Goal: Task Accomplishment & Management: Manage account settings

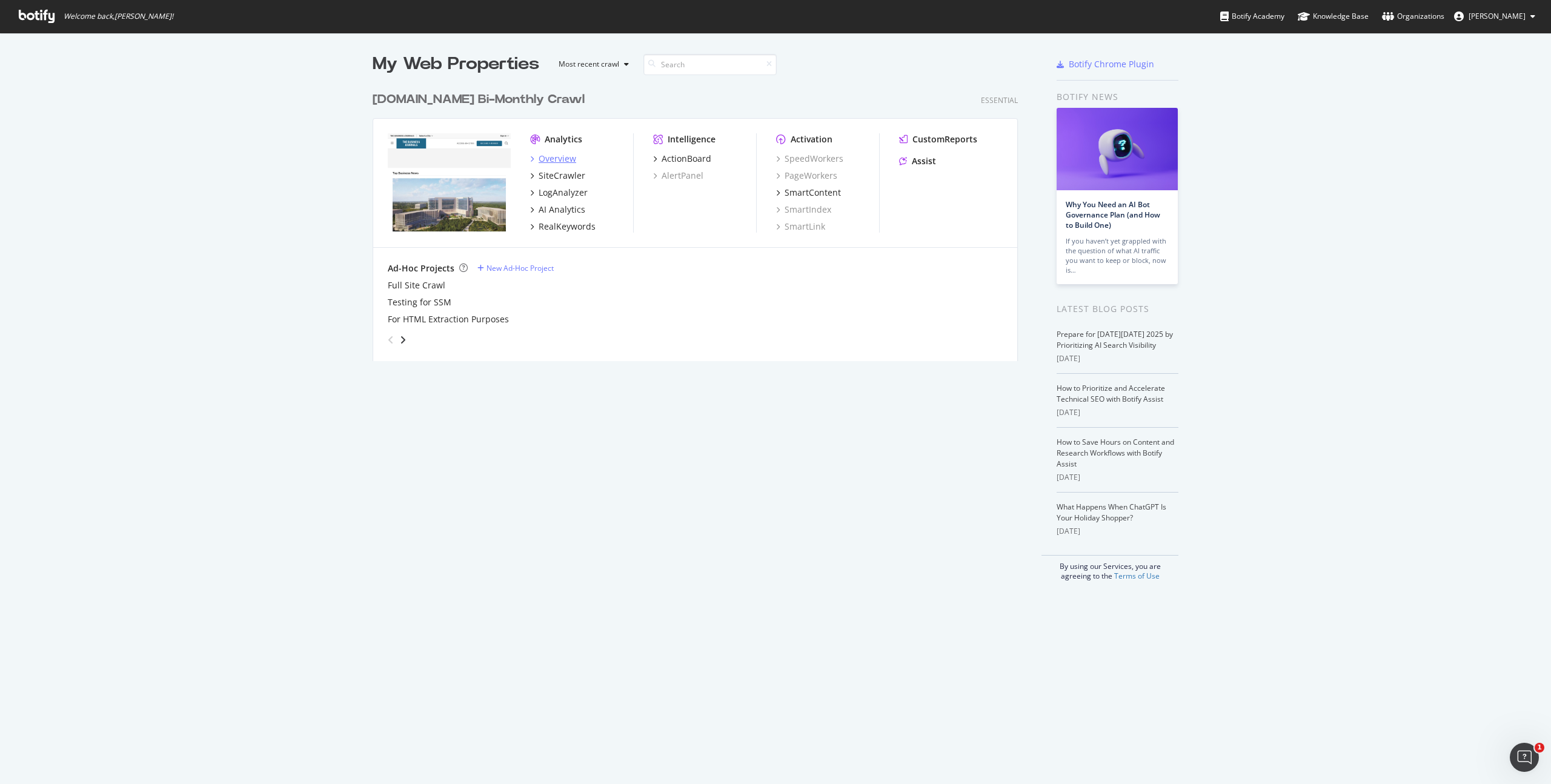
click at [547, 156] on div "Overview" at bounding box center [558, 159] width 38 height 12
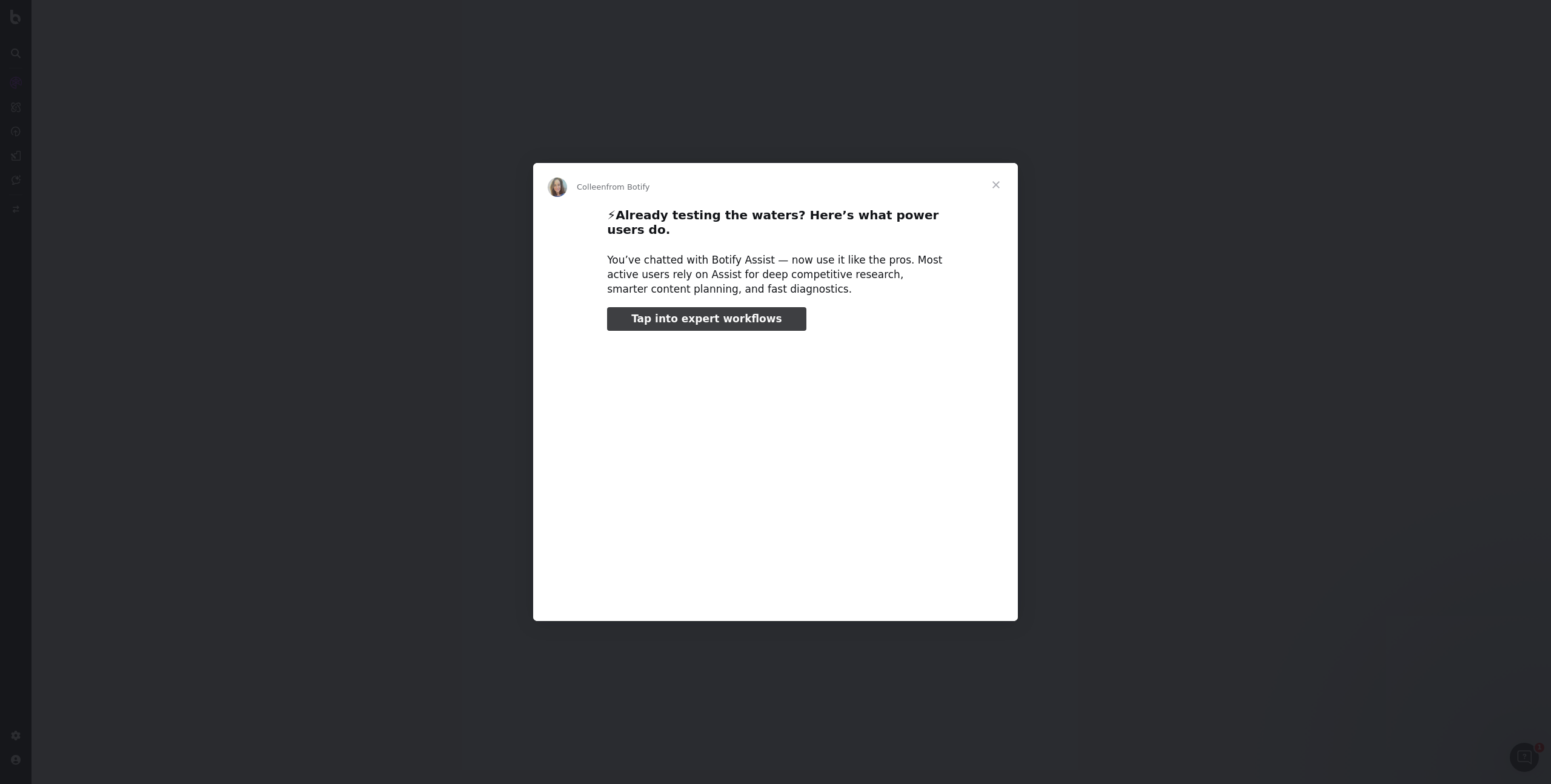
type input "80207"
click at [996, 188] on span "Close" at bounding box center [996, 184] width 44 height 44
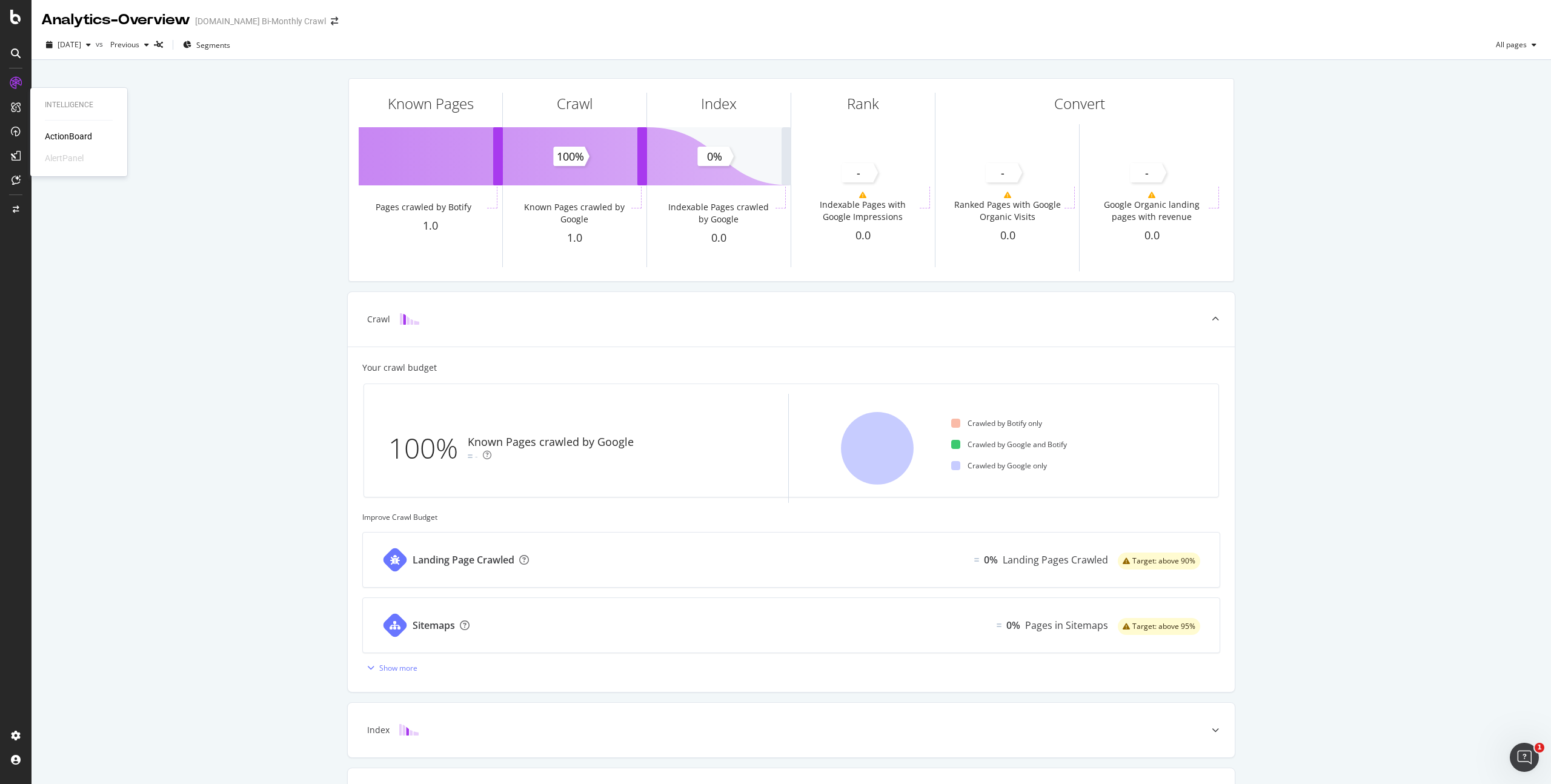
click at [69, 136] on div "ActionBoard" at bounding box center [67, 136] width 47 height 12
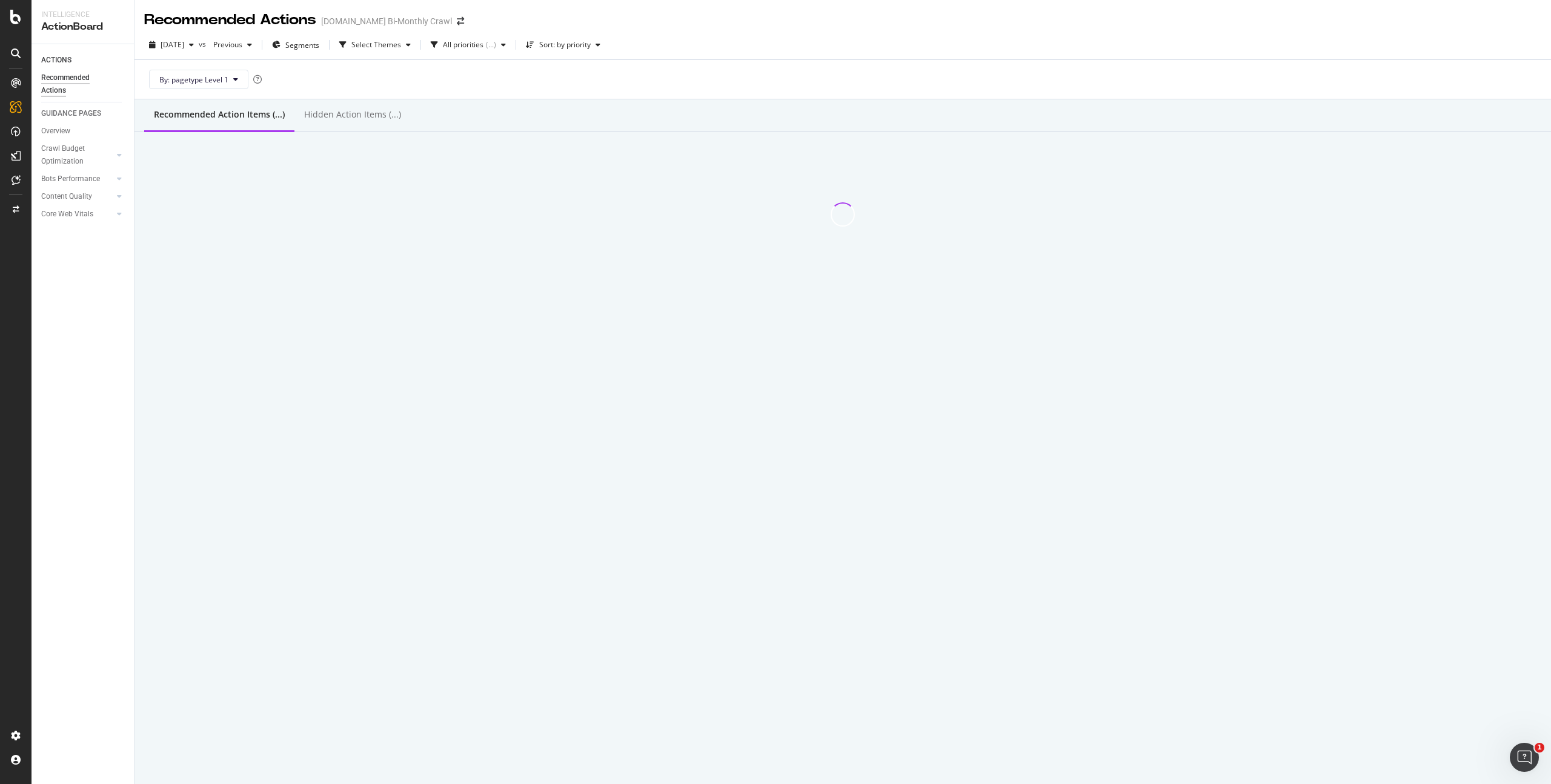
click at [737, 72] on div "By: pagetype Level 1" at bounding box center [843, 79] width 1397 height 39
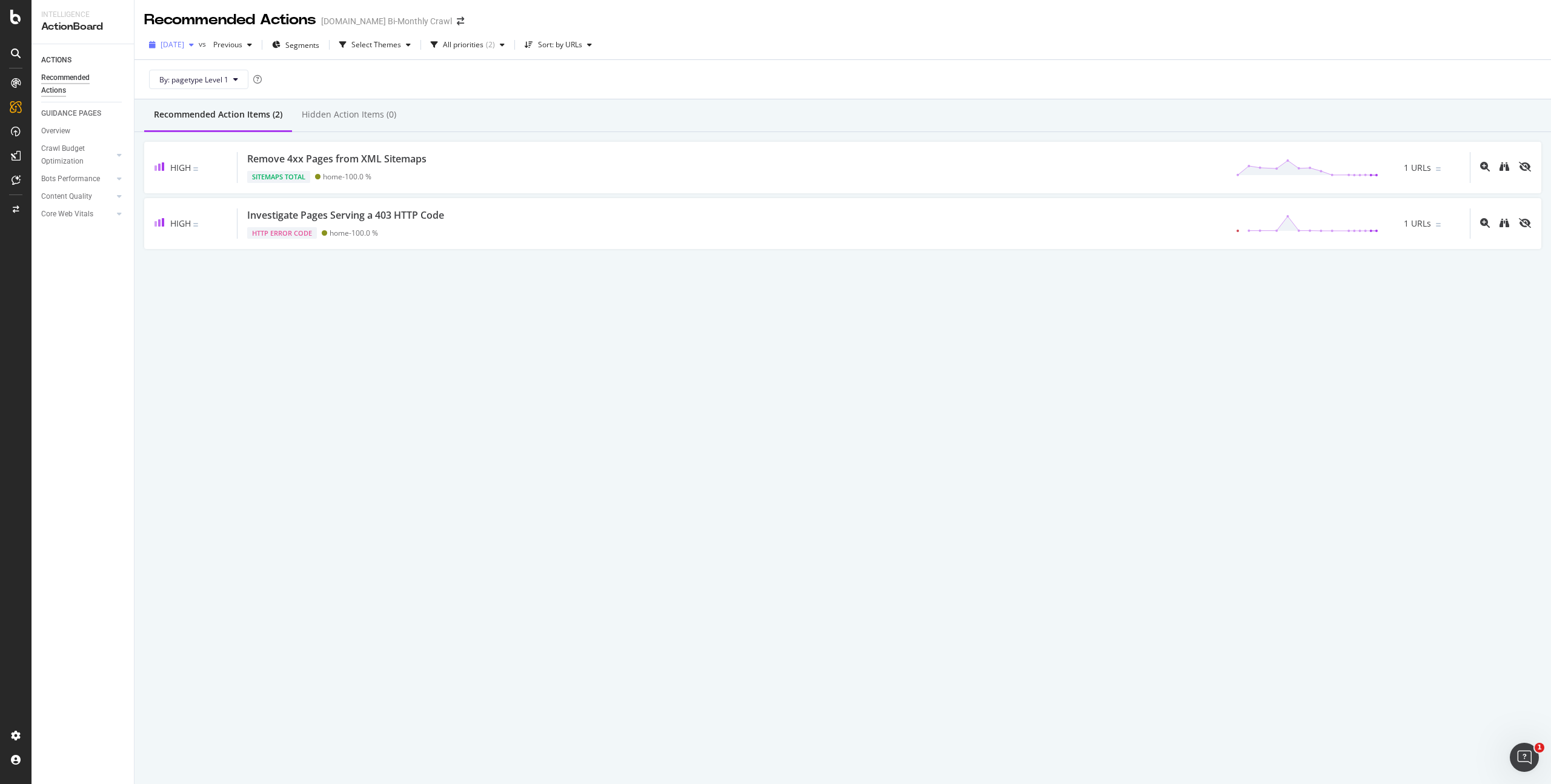
click at [184, 44] on span "[DATE]" at bounding box center [172, 44] width 24 height 11
click at [192, 114] on div "[DATE]" at bounding box center [194, 117] width 65 height 11
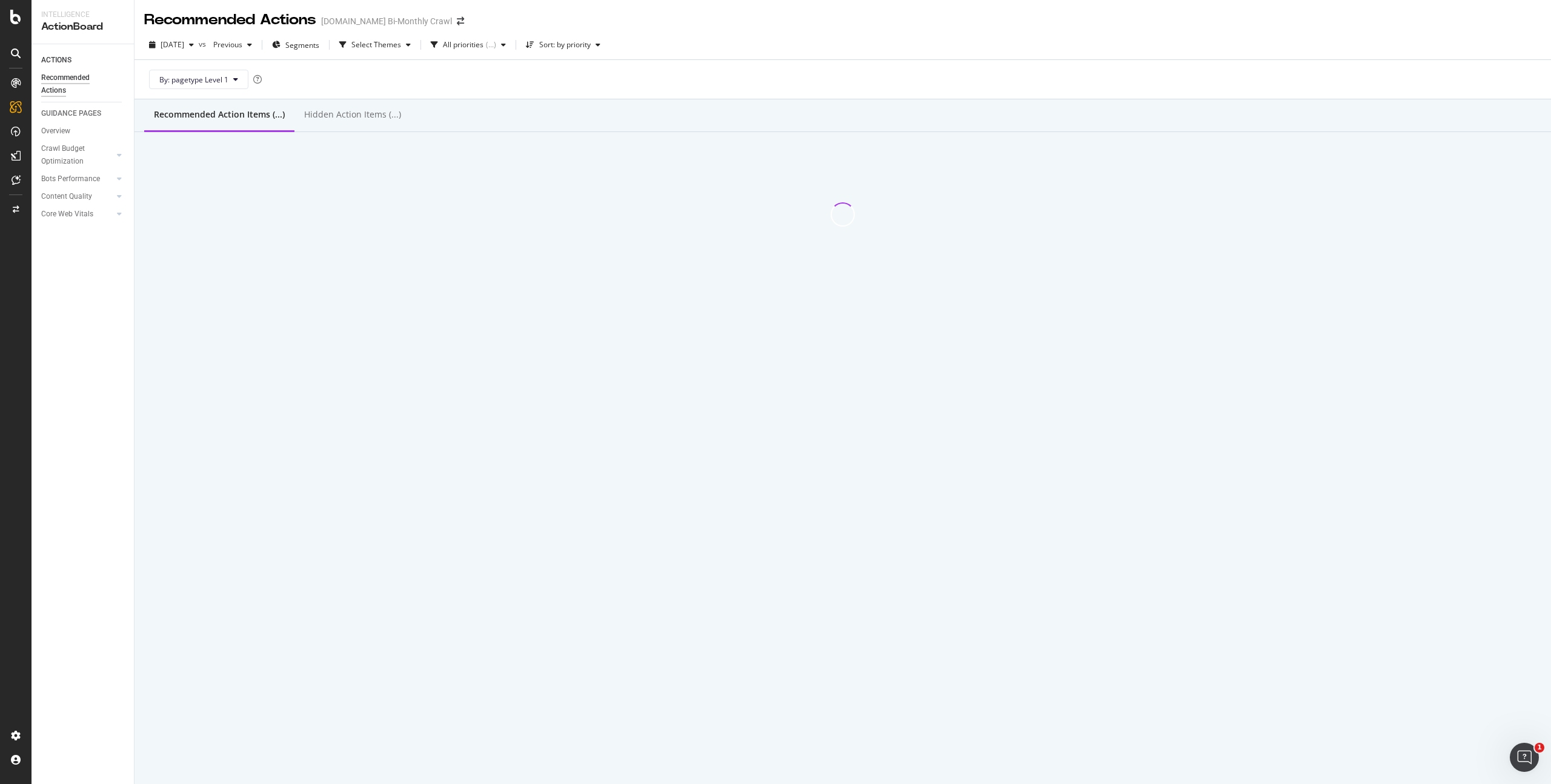
click at [434, 68] on div "By: pagetype Level 1" at bounding box center [843, 79] width 1397 height 39
click at [56, 113] on div "Overview" at bounding box center [62, 112] width 35 height 12
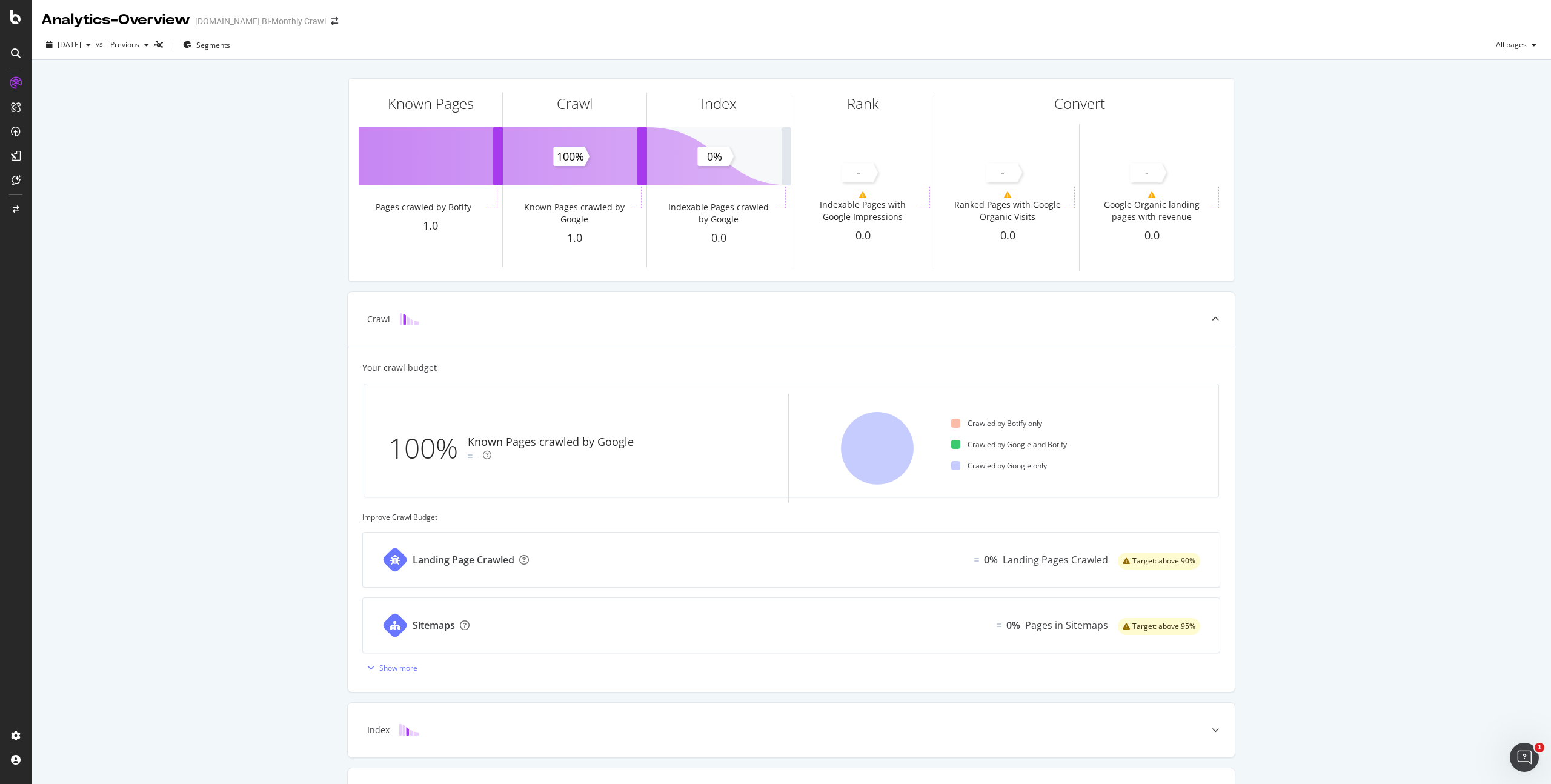
scroll to position [157, 0]
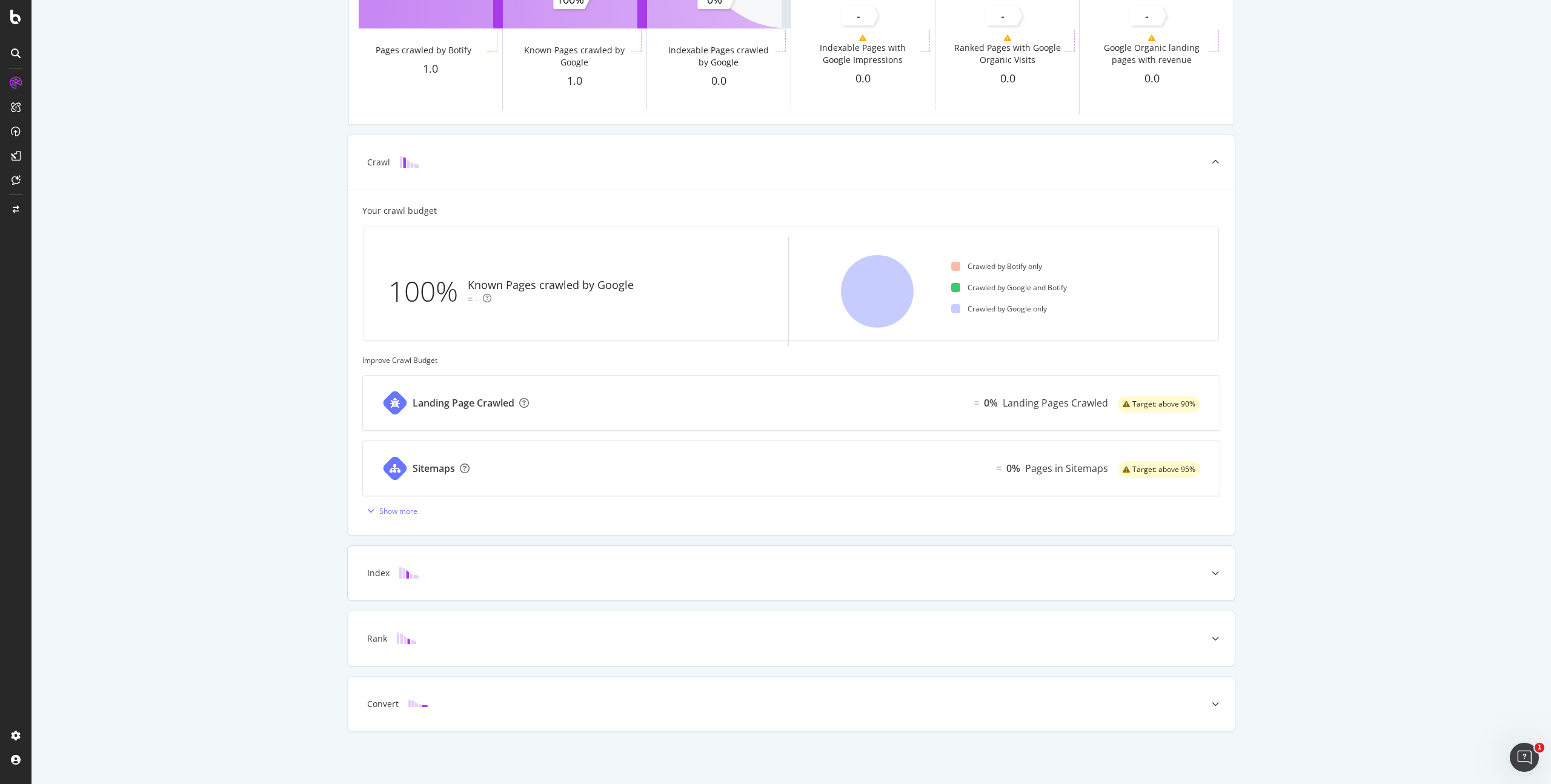
click at [1212, 571] on icon at bounding box center [1215, 573] width 7 height 7
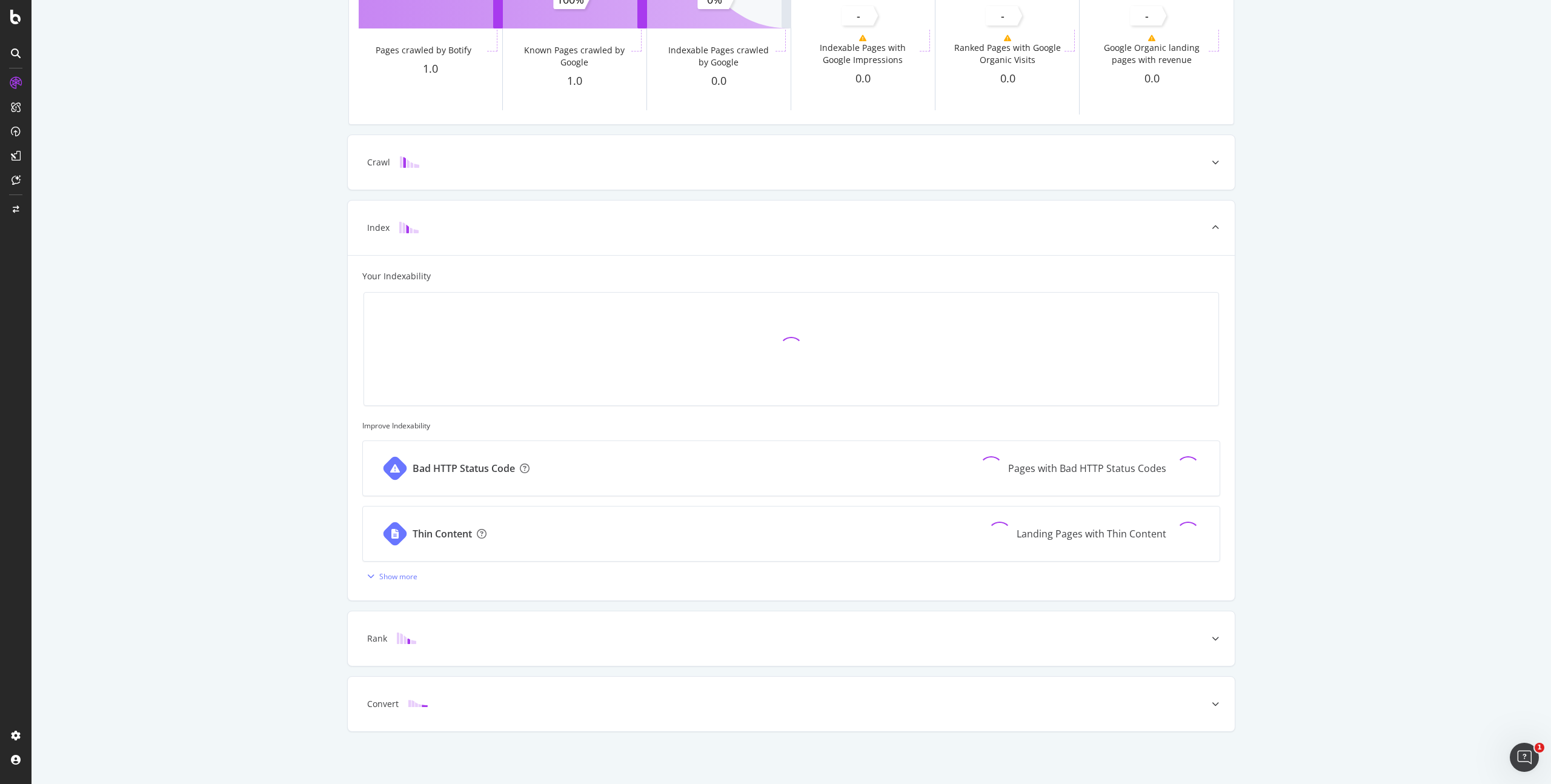
click at [1340, 540] on div "Known Pages Pages crawled by Botify 1.0 Crawl Known Pages crawled by Google 1.0…" at bounding box center [791, 343] width 1520 height 881
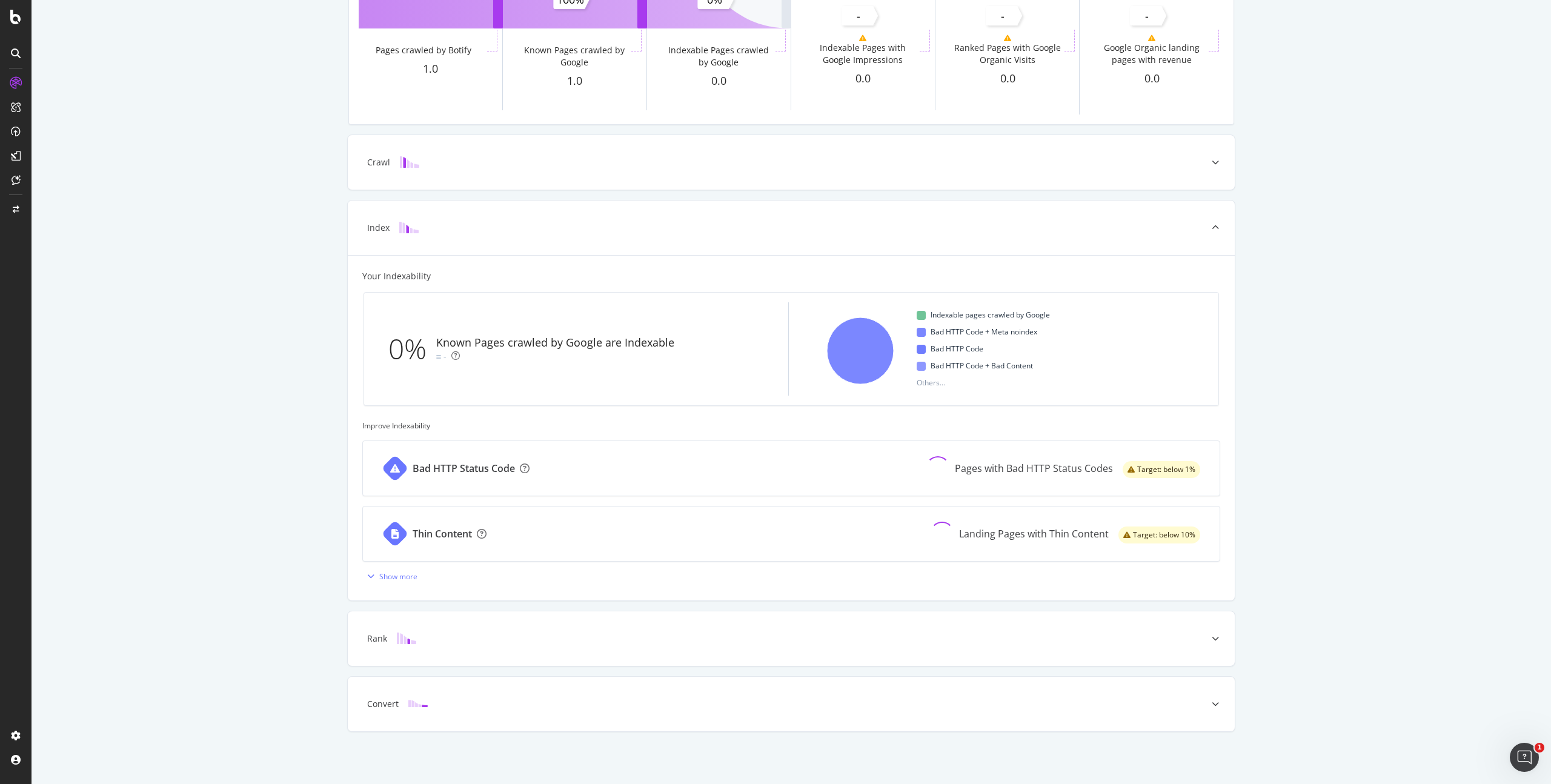
scroll to position [0, 0]
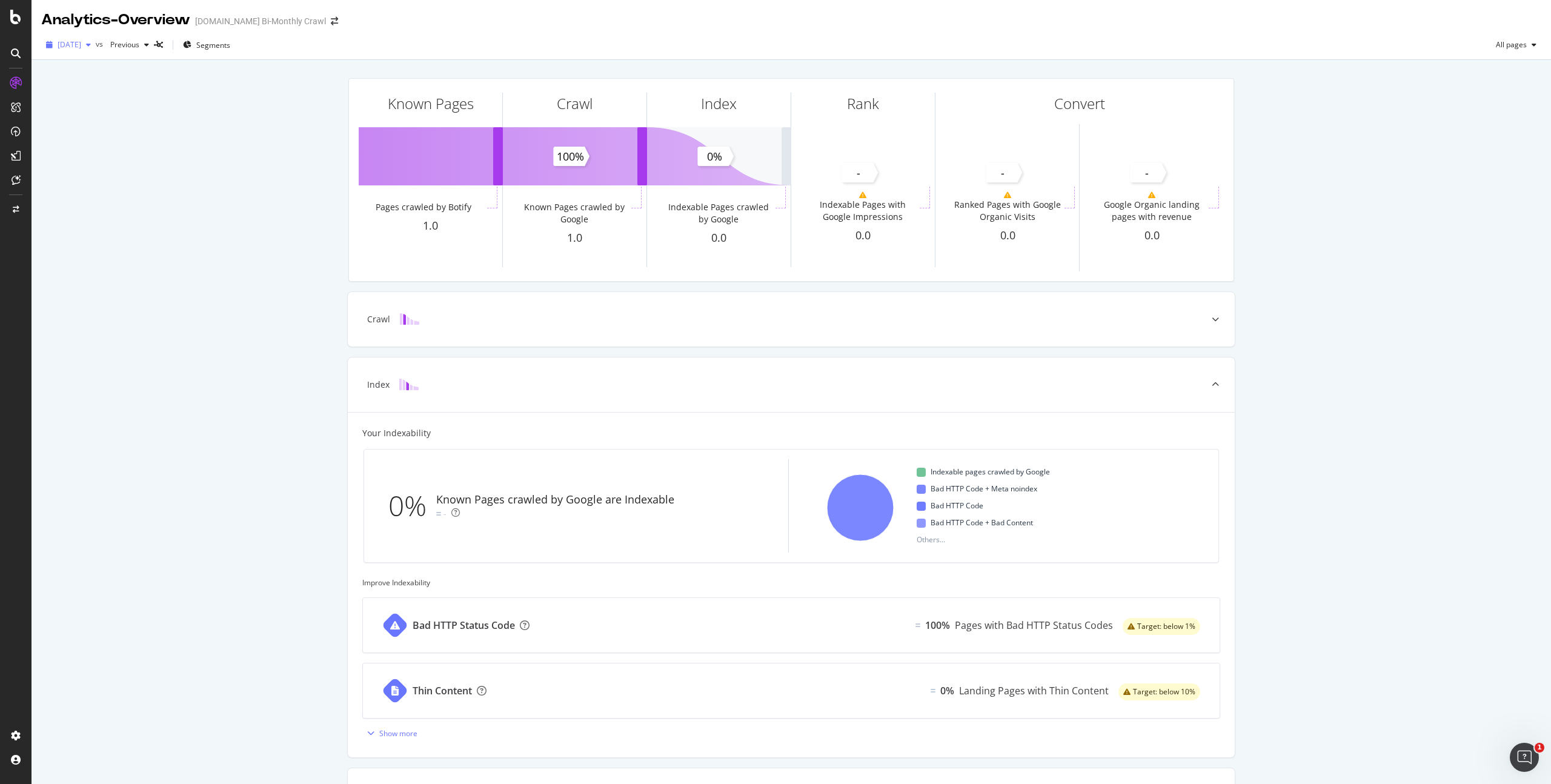
click at [81, 39] on span "[DATE]" at bounding box center [69, 44] width 24 height 11
click at [279, 108] on div "Known Pages Pages crawled by Botify 1.0 Crawl Known Pages crawled by Google 1.0…" at bounding box center [791, 500] width 1520 height 881
click at [448, 22] on div "Analytics - Overview [DOMAIN_NAME] Bi-Monthly Crawl" at bounding box center [791, 15] width 1520 height 30
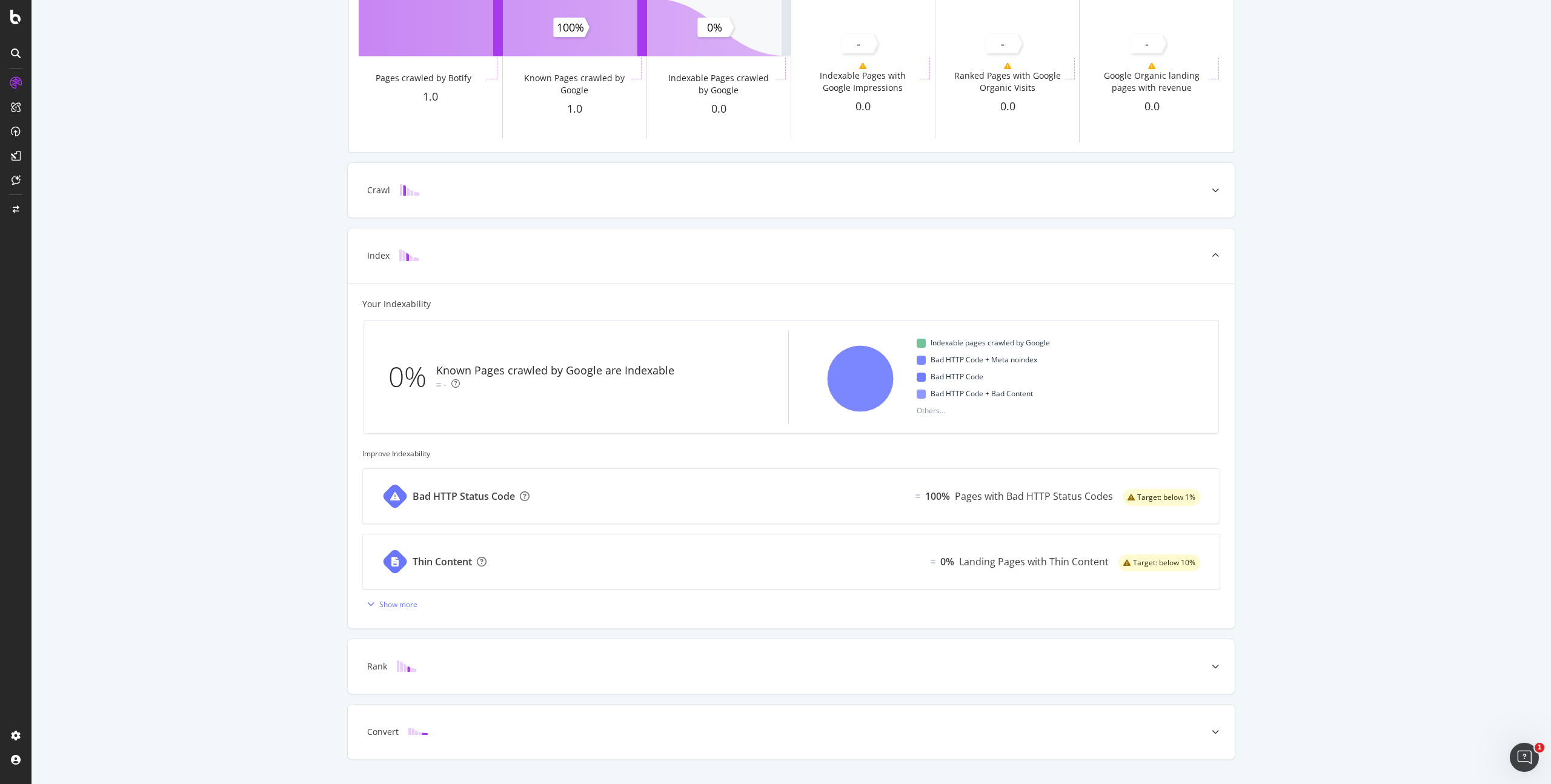
scroll to position [157, 0]
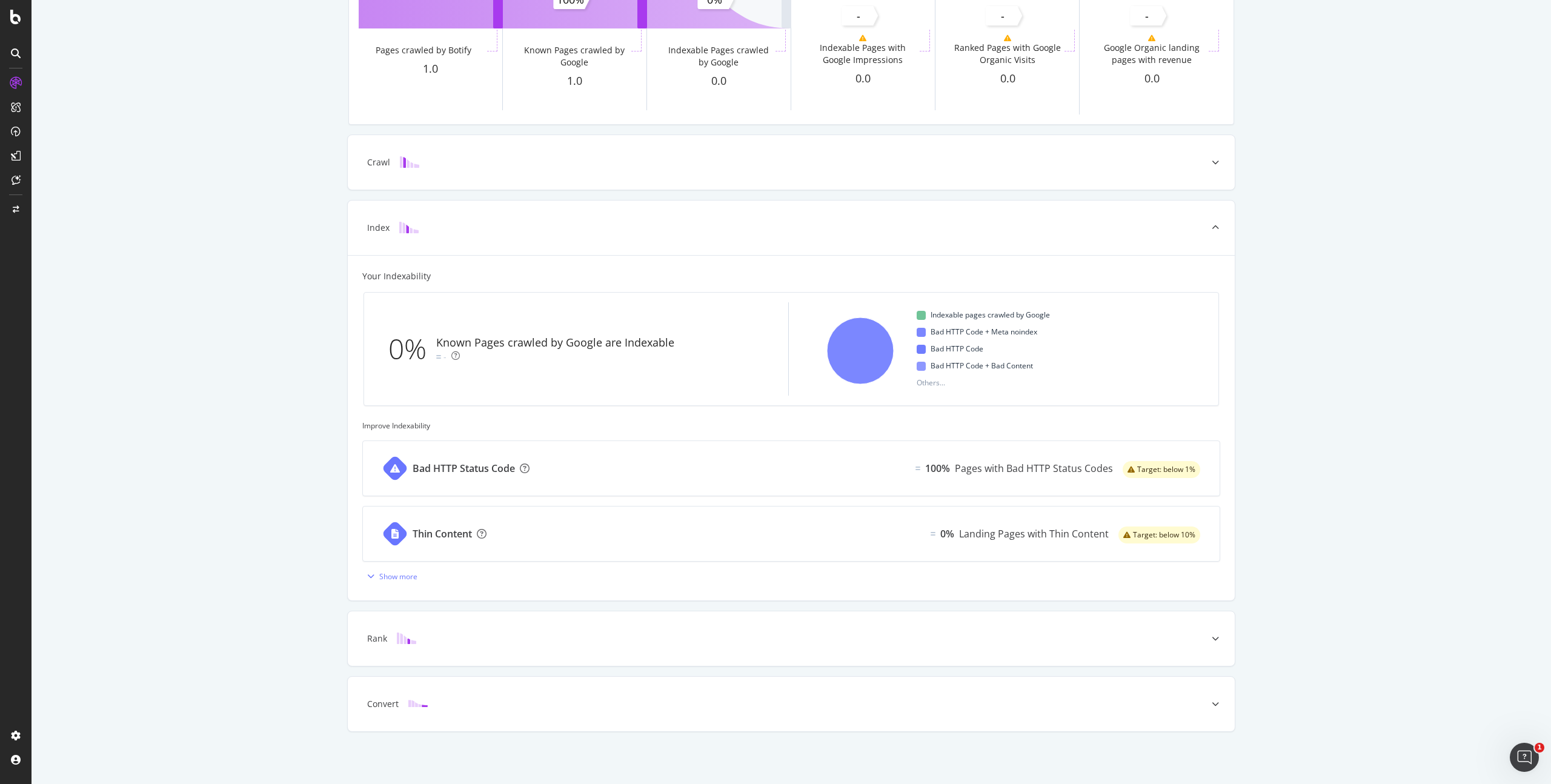
click at [295, 220] on div "Known Pages Pages crawled by Botify 1.0 Crawl Known Pages crawled by Google 1.0…" at bounding box center [791, 343] width 1520 height 881
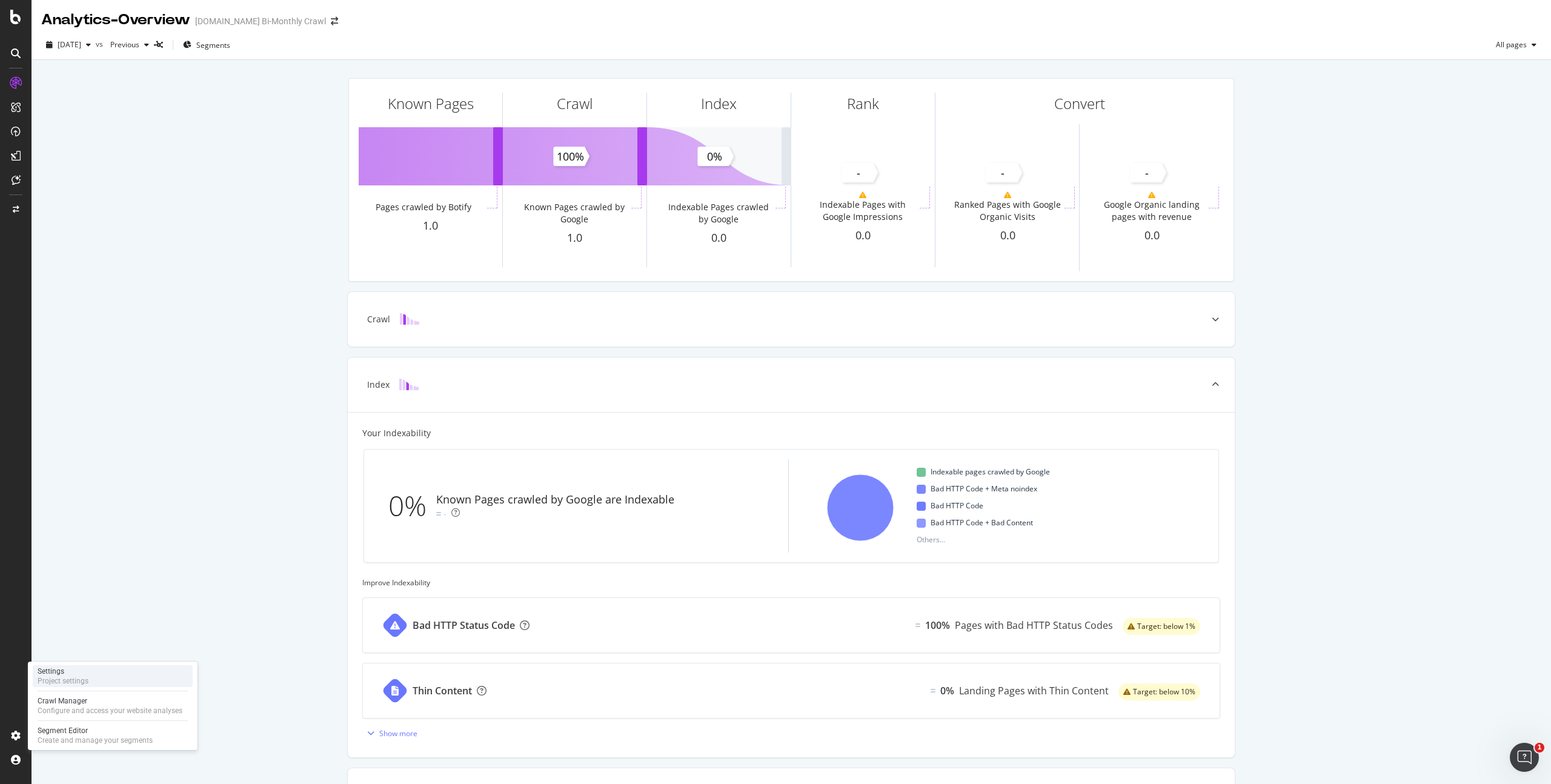
click at [132, 674] on div "Settings Project settings" at bounding box center [113, 676] width 160 height 22
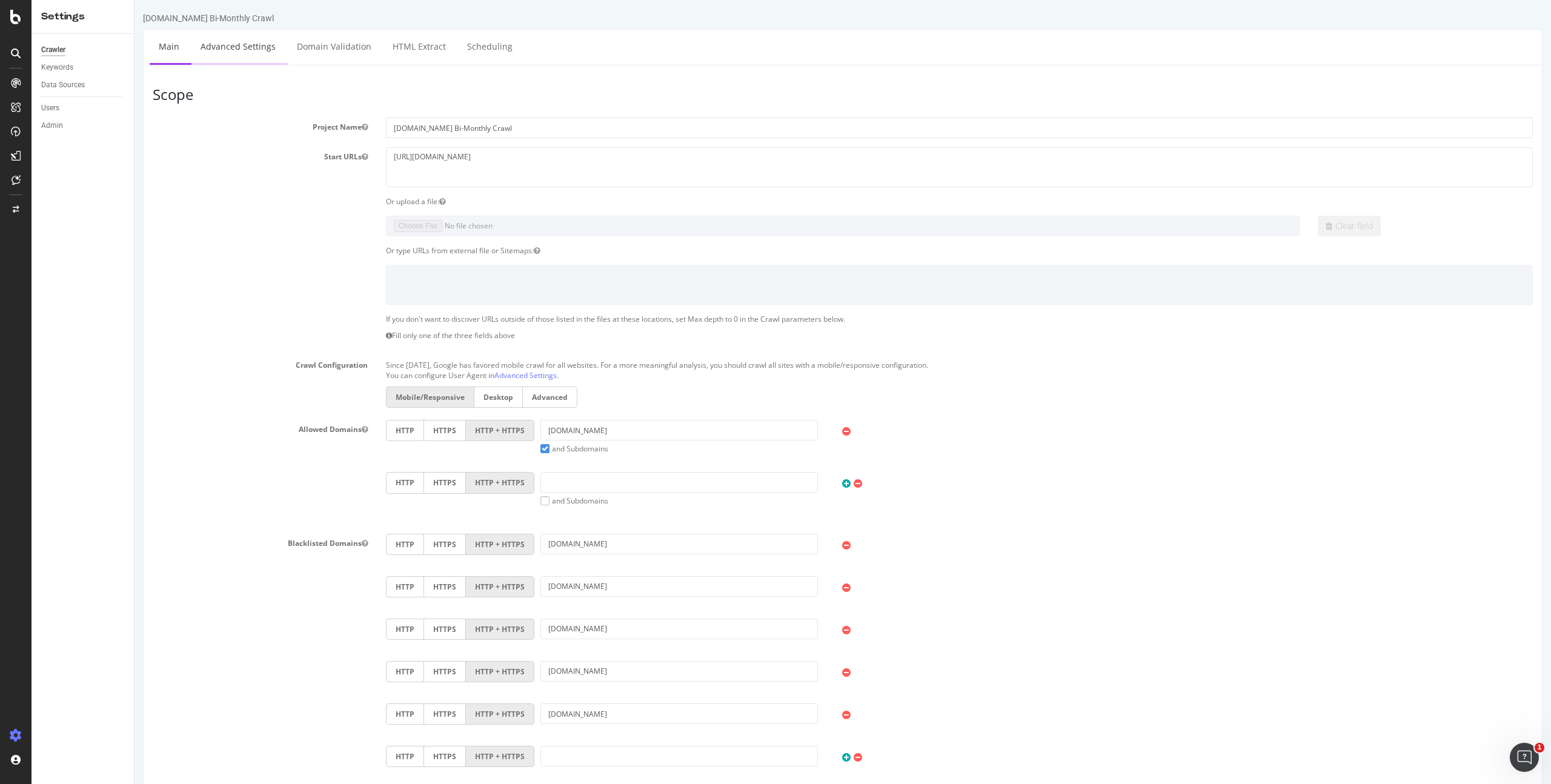
click at [243, 52] on link "Advanced Settings" at bounding box center [238, 46] width 93 height 34
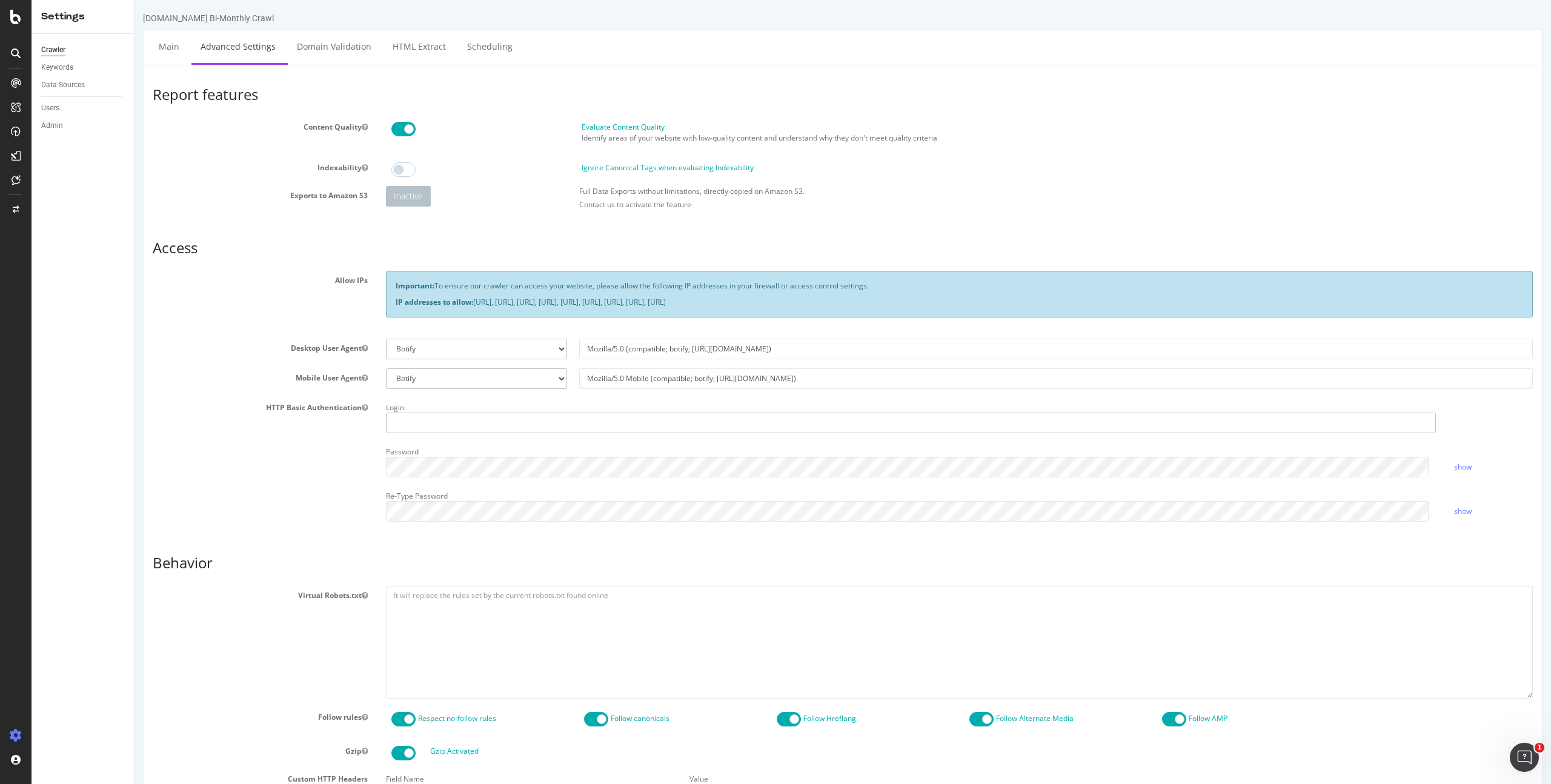
type input "atoddbizj"
drag, startPoint x: 473, startPoint y: 302, endPoint x: 995, endPoint y: 301, distance: 522.0
click at [995, 301] on p "IP addresses to allow: [URL], [URL], [URL], [URL], [URL], [URL], [URL], [URL], …" at bounding box center [959, 302] width 1128 height 11
copy p "[URL], [URL], [URL], [URL], [URL], [URL], [URL], [URL], [URL]"
